Goal: Task Accomplishment & Management: Use online tool/utility

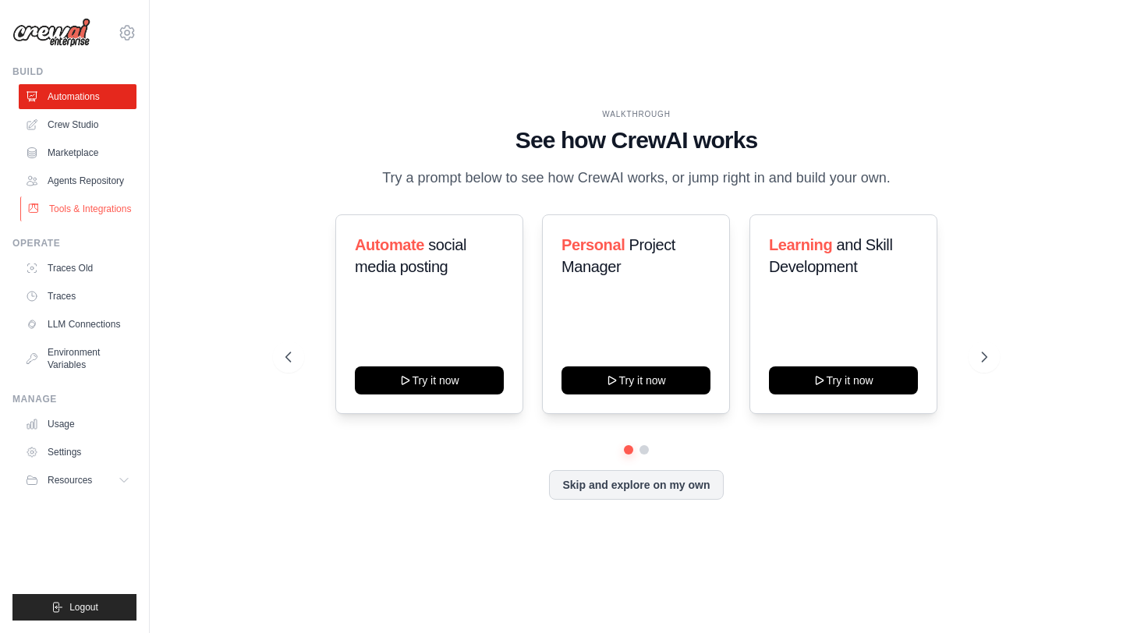
click at [79, 209] on link "Tools & Integrations" at bounding box center [79, 209] width 118 height 25
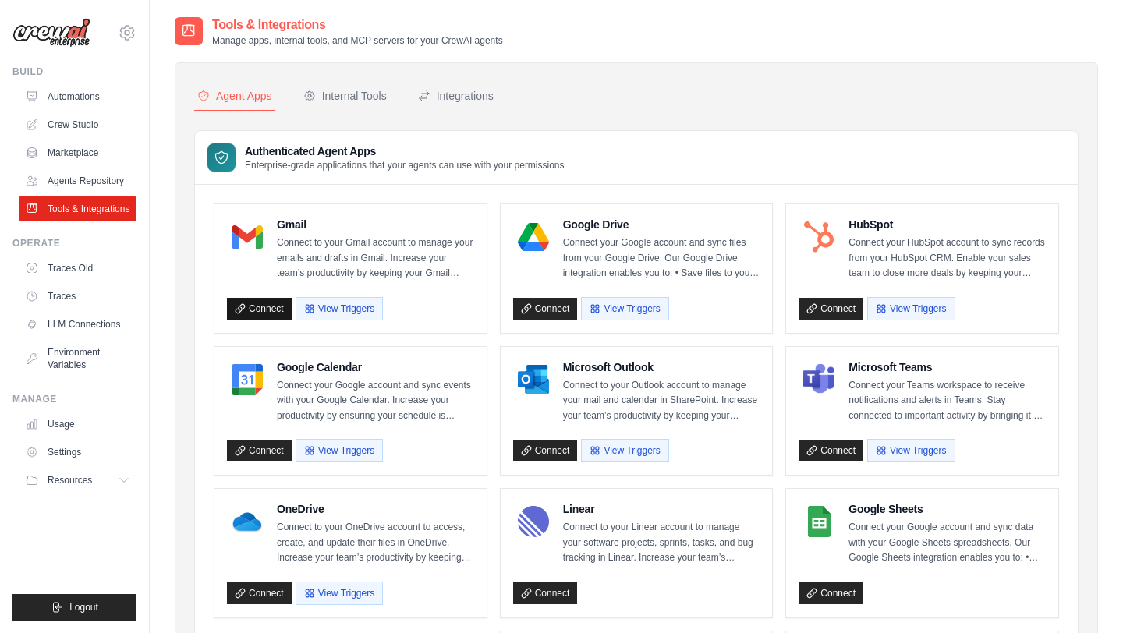
click at [259, 308] on link "Connect" at bounding box center [259, 309] width 65 height 22
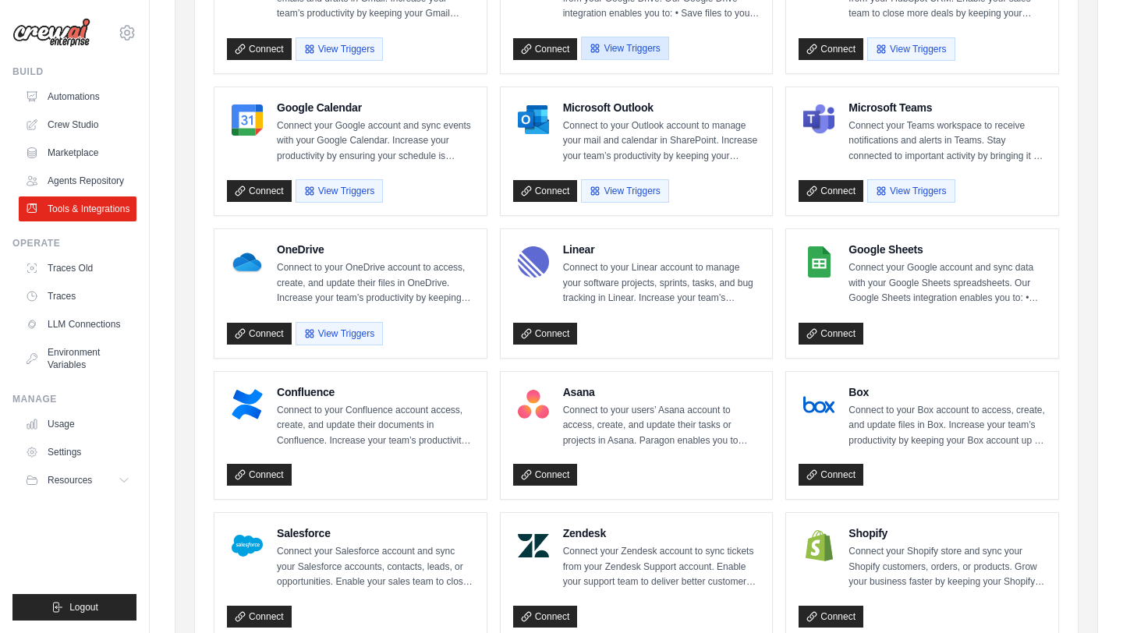
scroll to position [261, 0]
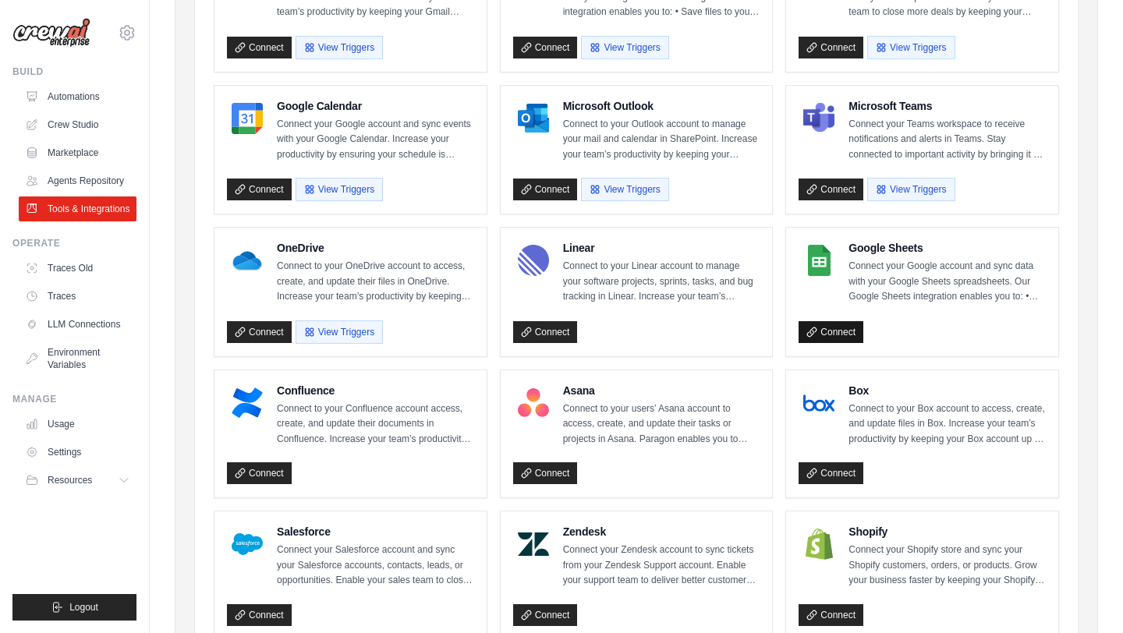
click at [821, 331] on link "Connect" at bounding box center [831, 332] width 65 height 22
click at [278, 186] on link "Connect" at bounding box center [259, 190] width 65 height 22
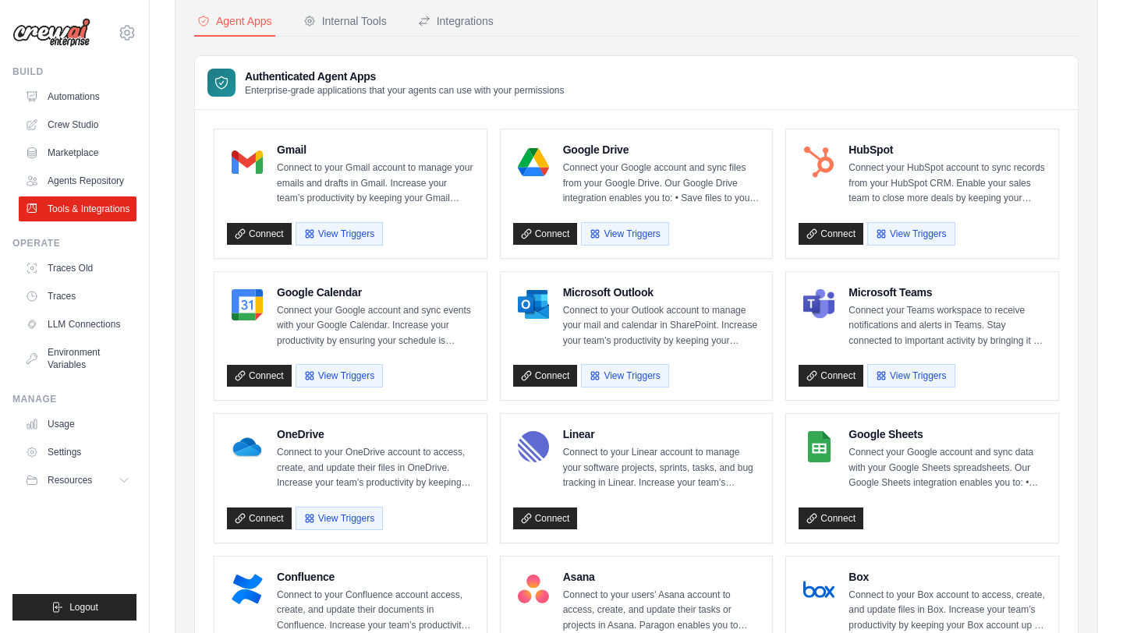
scroll to position [13, 0]
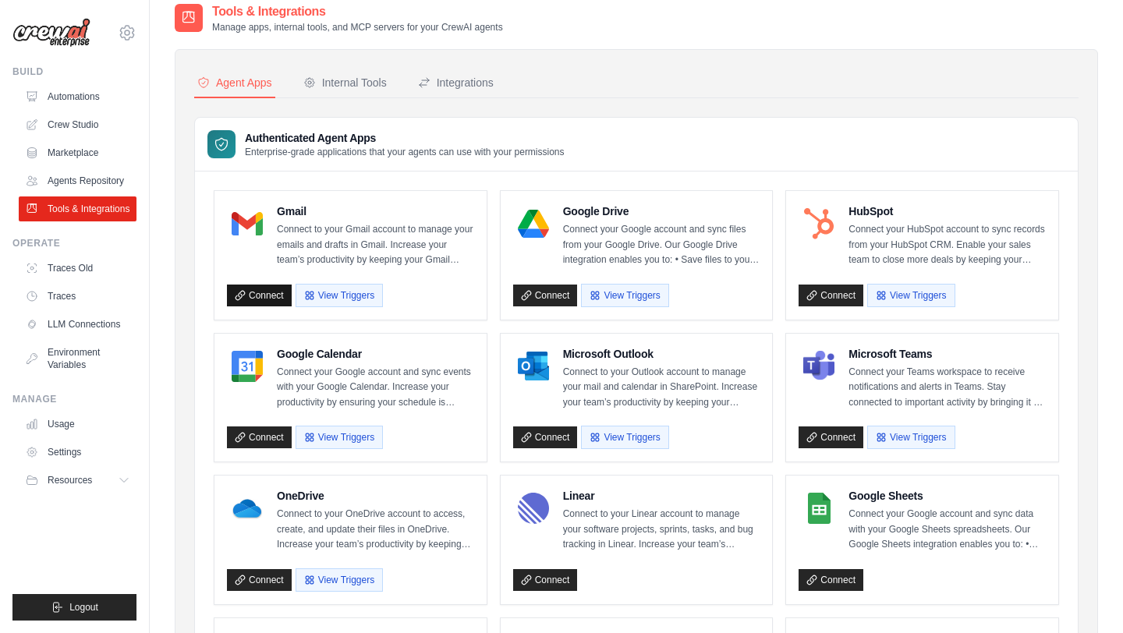
click at [274, 290] on link "Connect" at bounding box center [259, 296] width 65 height 22
click at [261, 297] on link "Connect" at bounding box center [259, 296] width 65 height 22
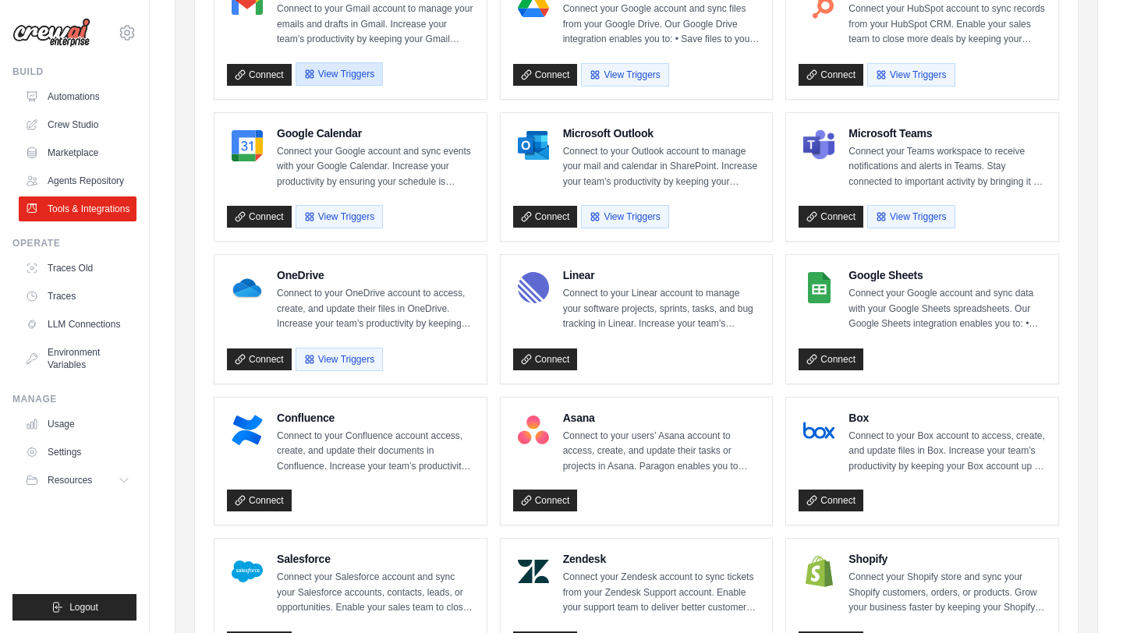
scroll to position [570, 0]
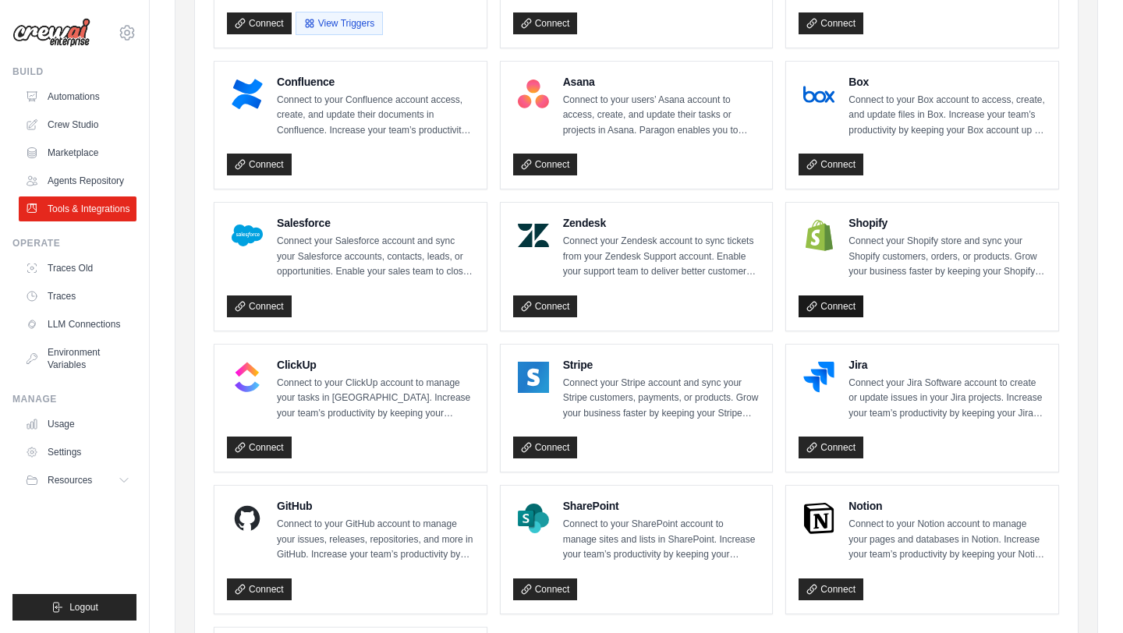
click at [837, 304] on link "Connect" at bounding box center [831, 307] width 65 height 22
click at [847, 304] on link "Connect" at bounding box center [831, 307] width 65 height 22
click at [829, 306] on link "Connect" at bounding box center [831, 307] width 65 height 22
